Goal: Transaction & Acquisition: Purchase product/service

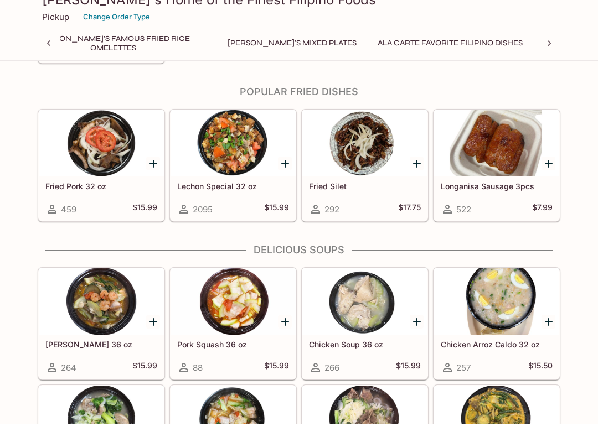
scroll to position [1138, 0]
click at [577, 420] on div "Monthly Special SEPTEMBER Monthly Special 2406 $17.75 [PERSON_NAME]'s Pack [PER…" at bounding box center [299, 305] width 598 height 2700
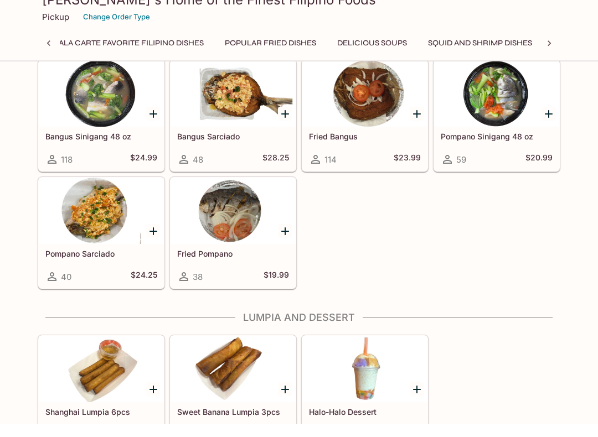
scroll to position [1898, 0]
click at [230, 211] on div at bounding box center [233, 224] width 125 height 66
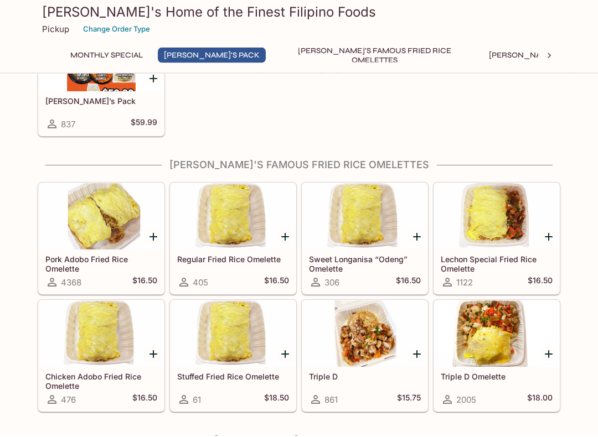
click at [106, 53] on button "Monthly Special" at bounding box center [106, 57] width 85 height 16
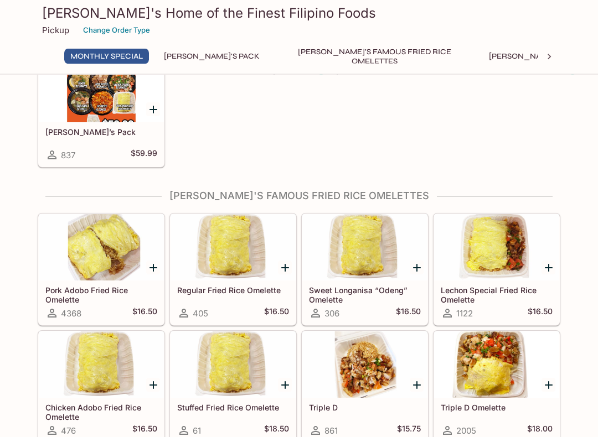
scroll to position [16, 0]
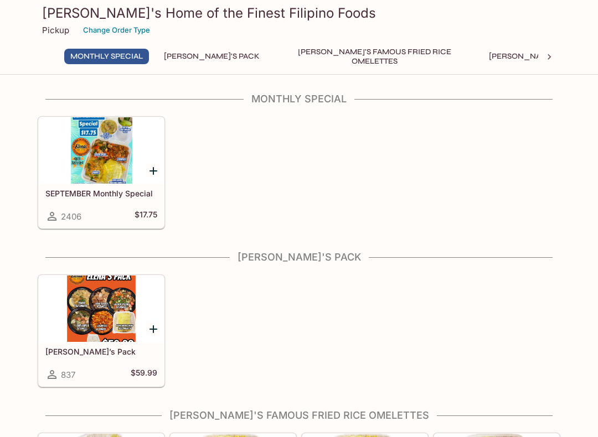
click at [130, 165] on div at bounding box center [101, 150] width 125 height 66
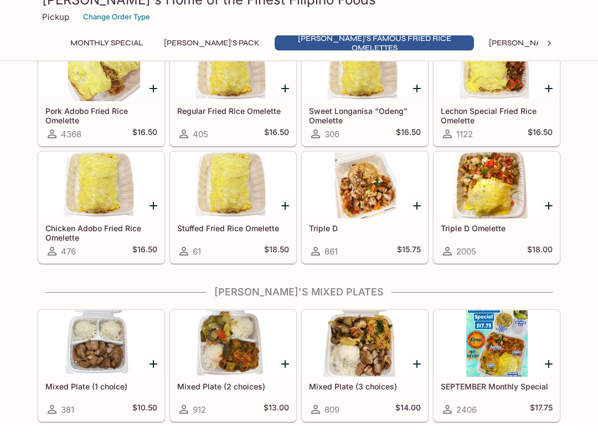
scroll to position [386, 0]
click at [368, 202] on div at bounding box center [364, 199] width 125 height 66
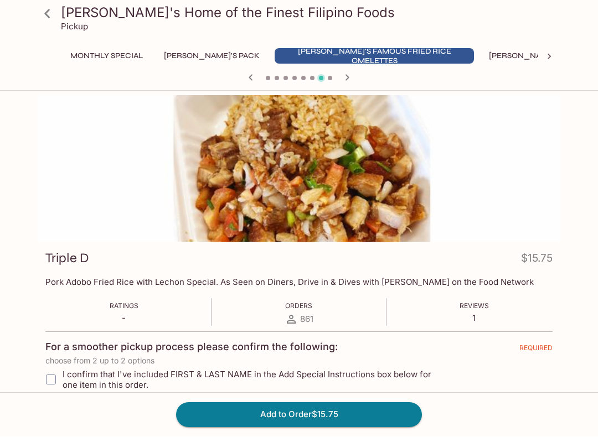
click at [244, 374] on span "I confirm that I've included FIRST & LAST NAME in the Add Special Instructions …" at bounding box center [255, 380] width 384 height 21
click at [62, 374] on input "I confirm that I've included FIRST & LAST NAME in the Add Special Instructions …" at bounding box center [51, 380] width 22 height 22
checkbox input "true"
